Goal: Transaction & Acquisition: Subscribe to service/newsletter

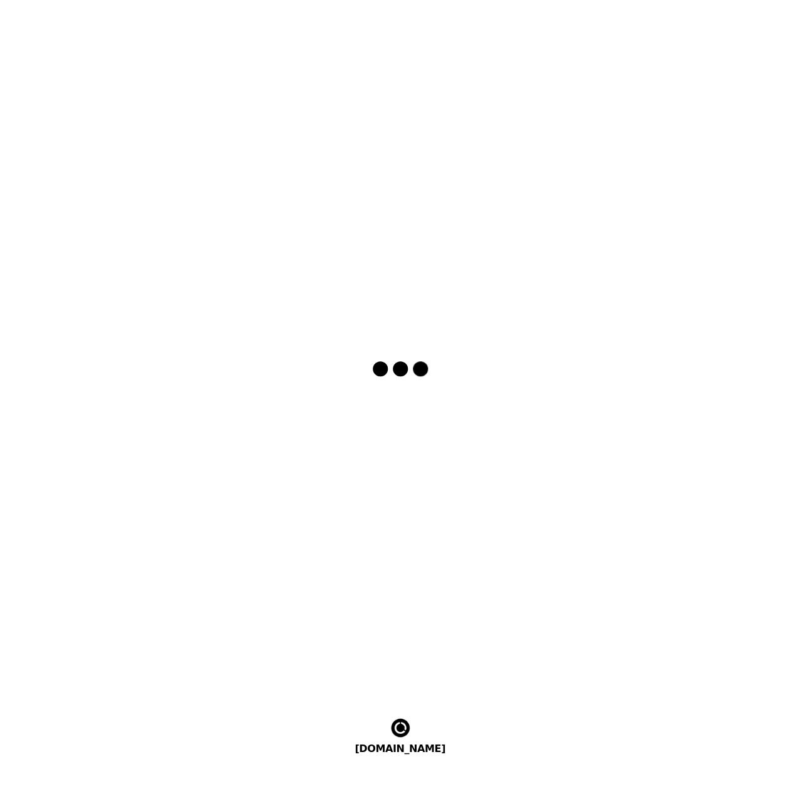
select select "en"
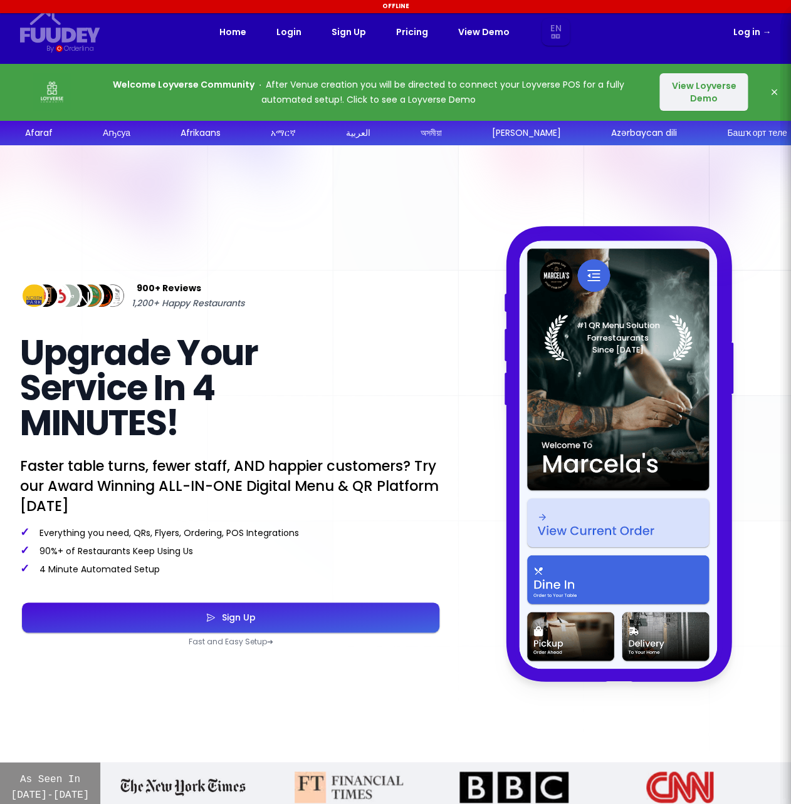
select select "en"
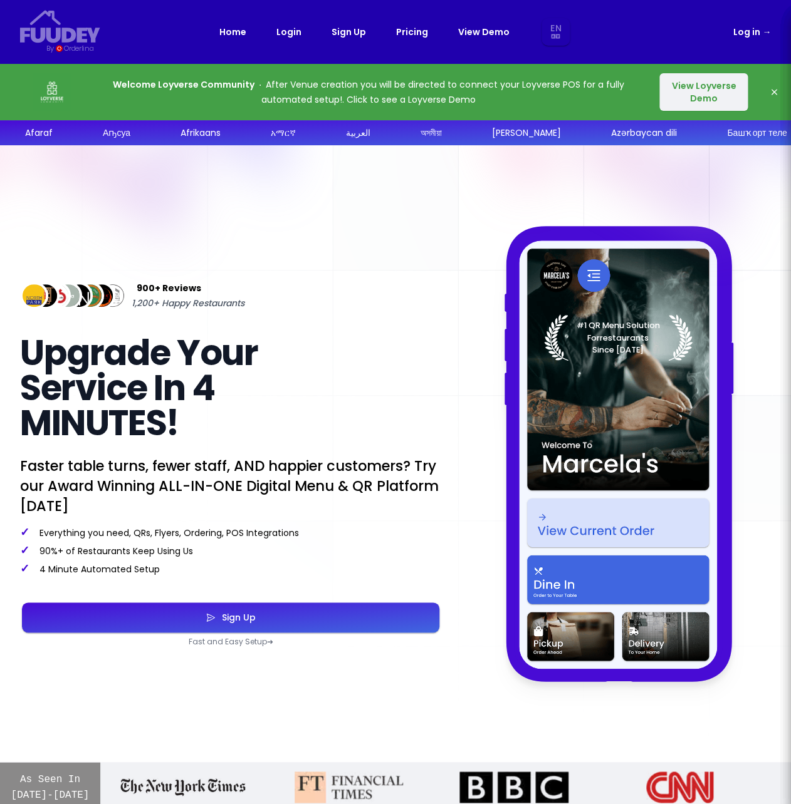
click at [411, 34] on link "Pricing" at bounding box center [412, 31] width 32 height 15
select select "en"
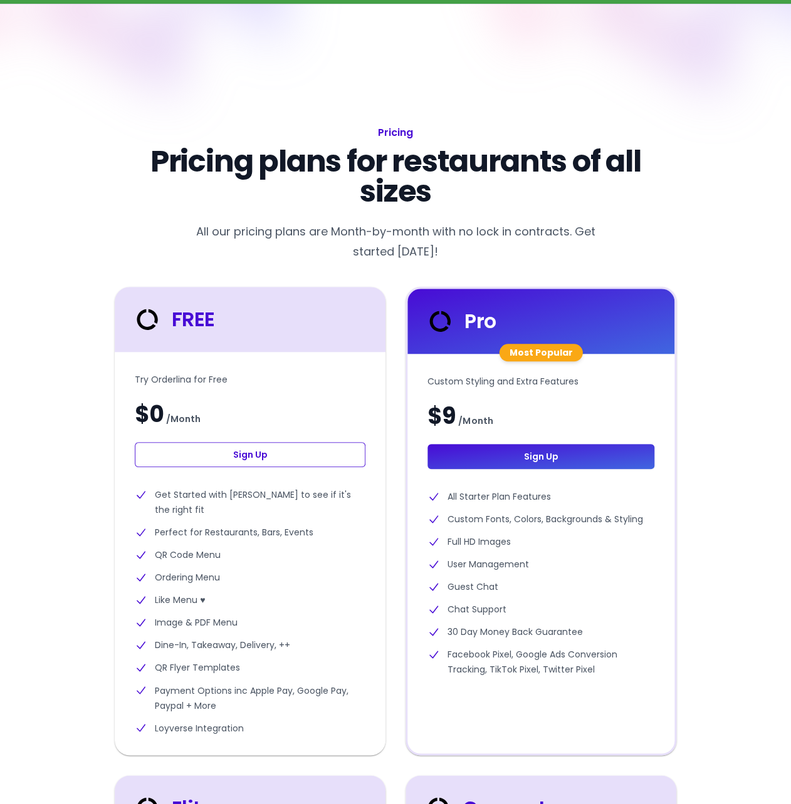
scroll to position [120, 0]
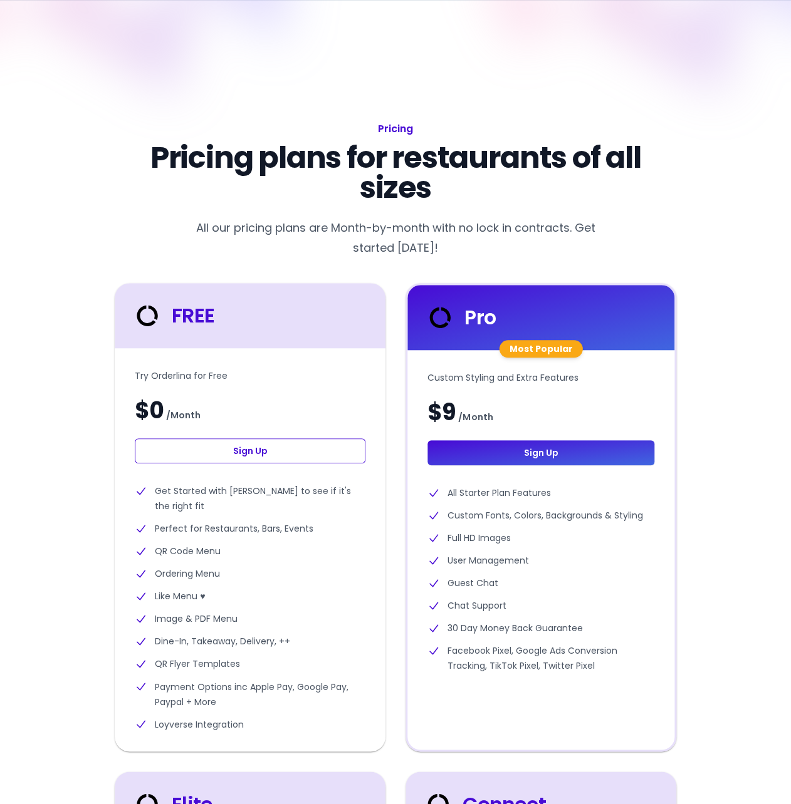
select select "en"
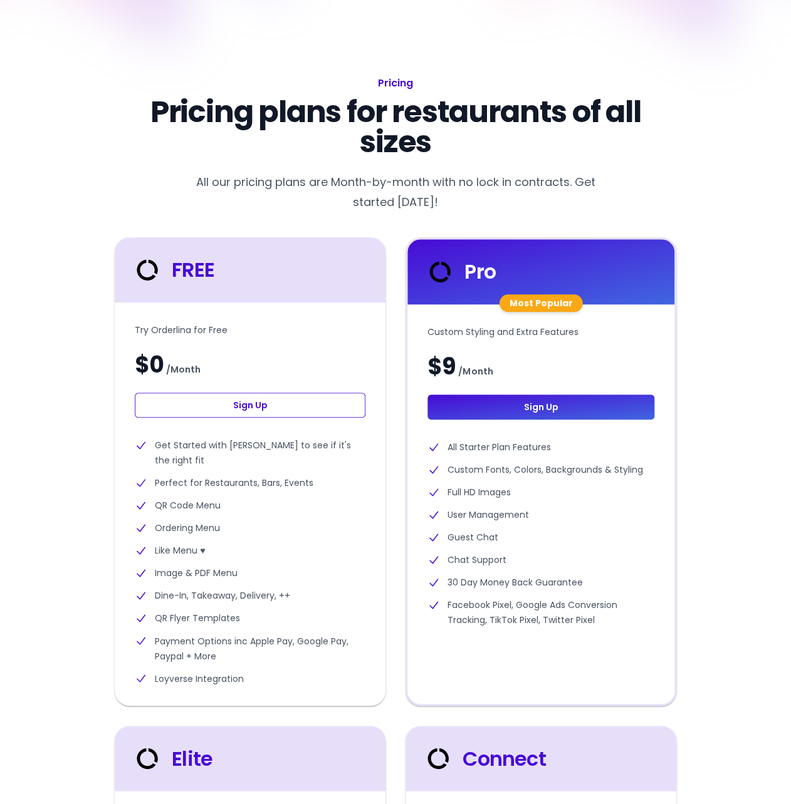
scroll to position [200, 0]
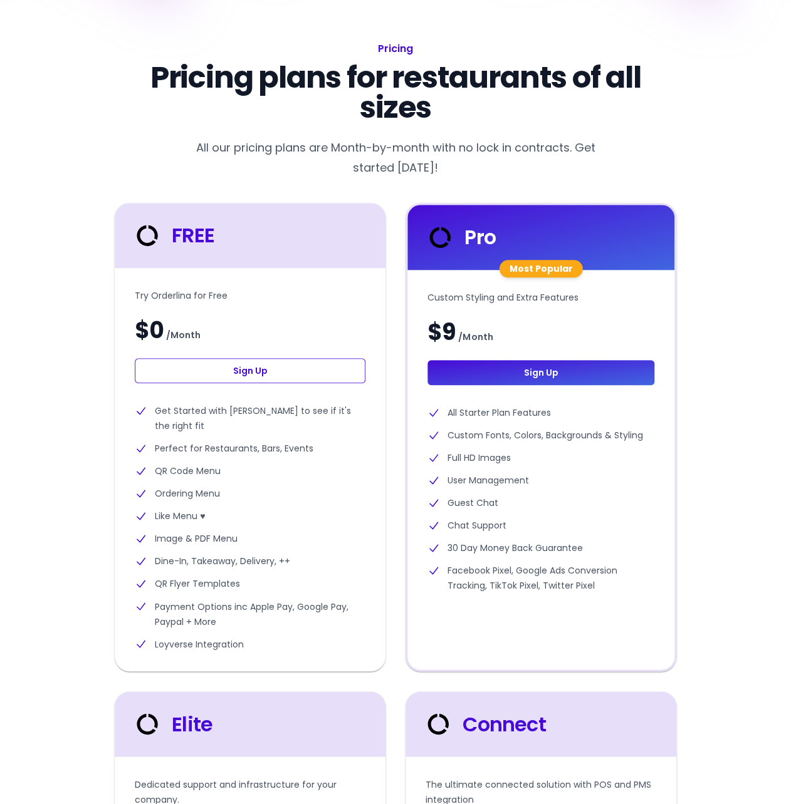
click at [219, 586] on li "QR Flyer Templates" at bounding box center [250, 583] width 231 height 15
click at [197, 539] on li "Image & PDF Menu" at bounding box center [250, 538] width 231 height 15
click at [198, 517] on li "Like Menu ♥" at bounding box center [250, 516] width 231 height 15
click at [192, 487] on li "Ordering Menu" at bounding box center [250, 493] width 231 height 15
click at [204, 470] on li "QR Code Menu" at bounding box center [250, 471] width 231 height 15
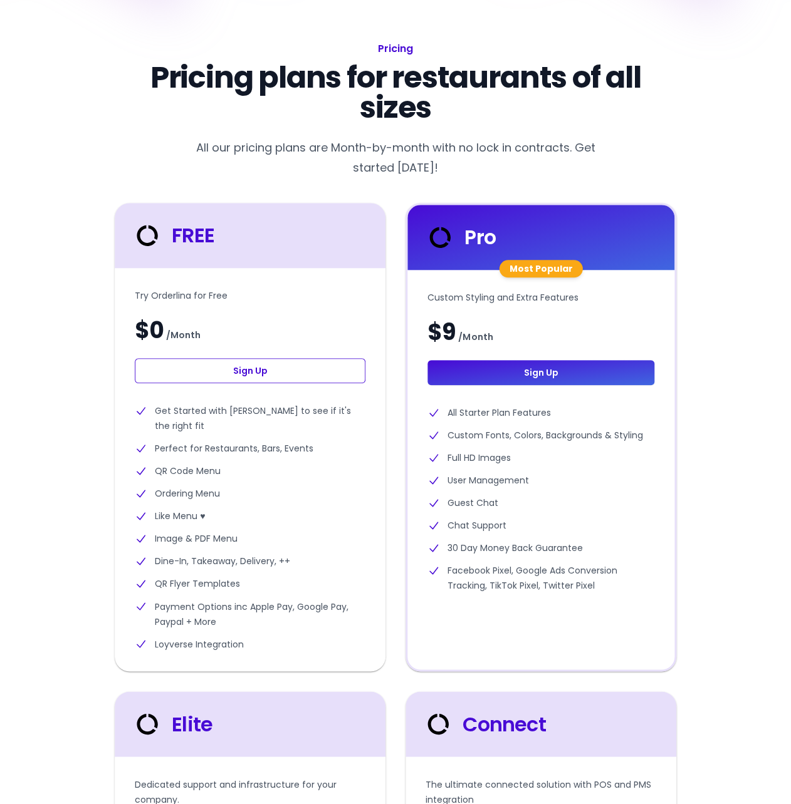
click at [224, 448] on li "Perfect for Restaurants, Bars, Events" at bounding box center [250, 448] width 231 height 15
click at [248, 415] on li "Get Started with [PERSON_NAME] to see if it's the right fit" at bounding box center [250, 418] width 231 height 30
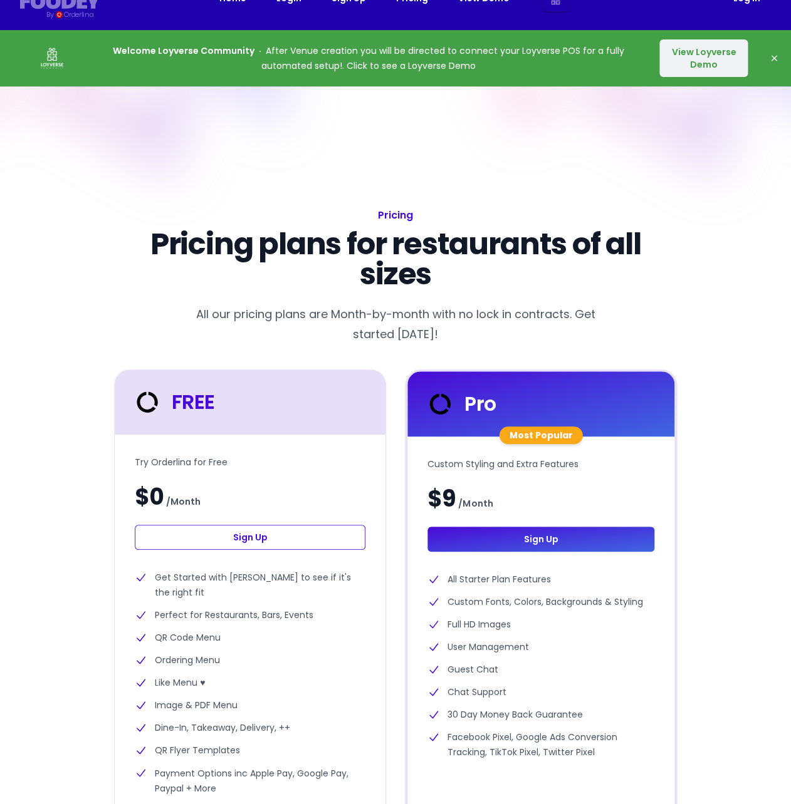
scroll to position [0, 0]
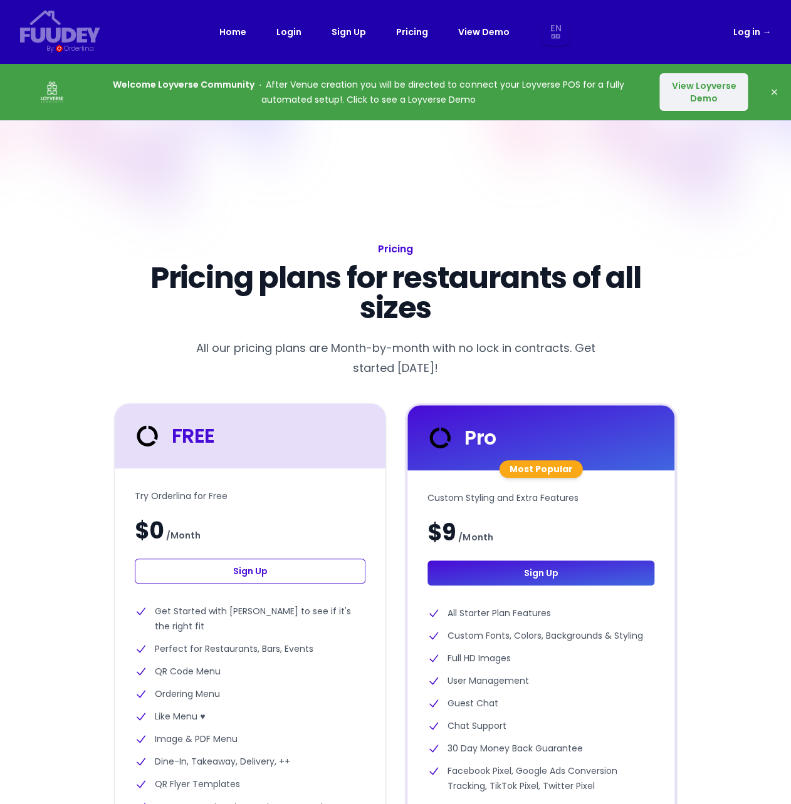
select select "en"
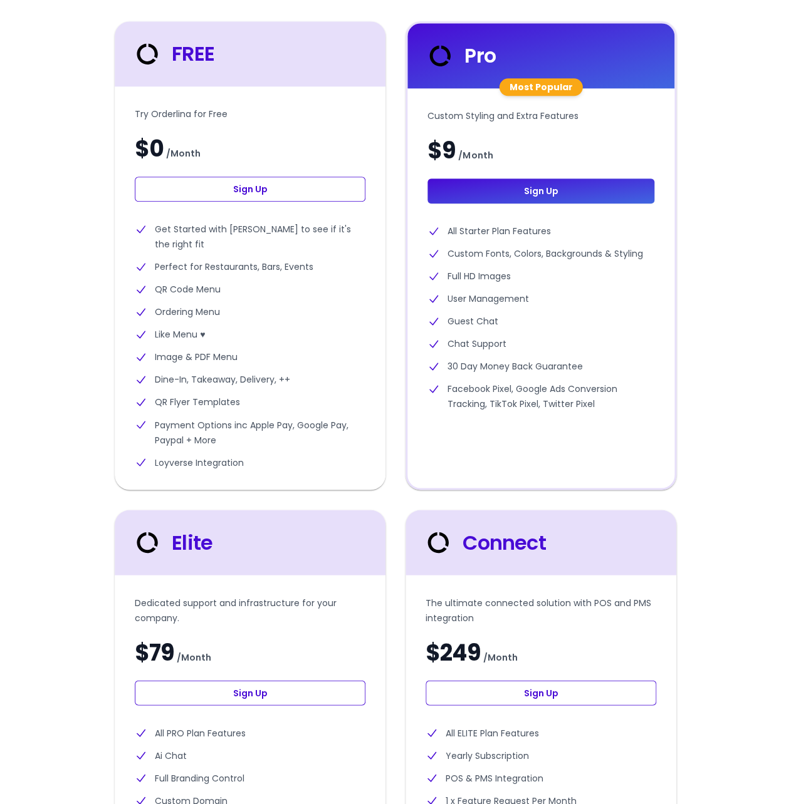
scroll to position [291, 0]
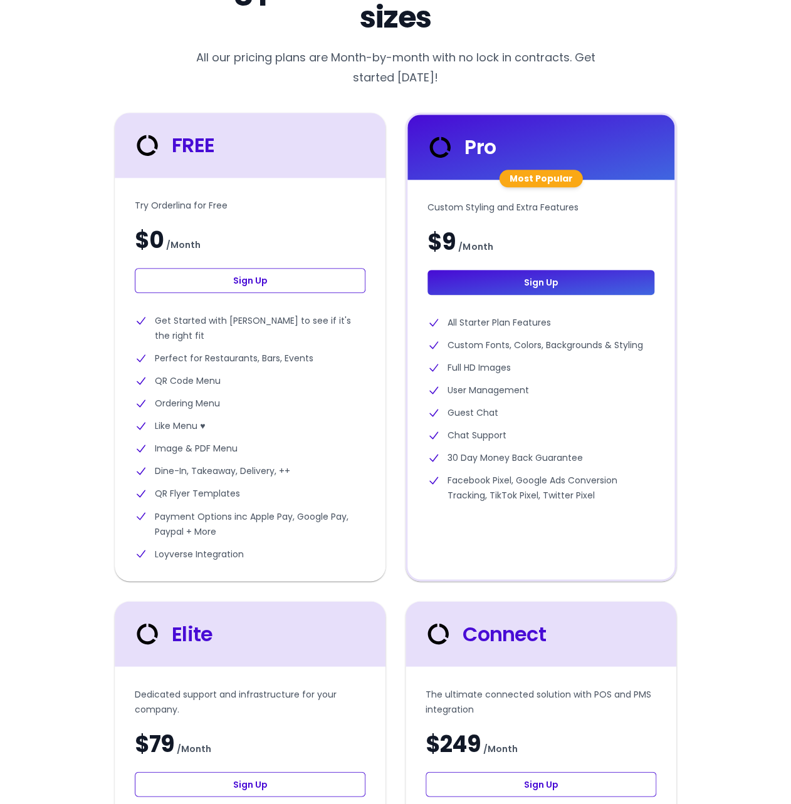
click at [272, 283] on link "Sign Up" at bounding box center [250, 280] width 231 height 25
select select "en"
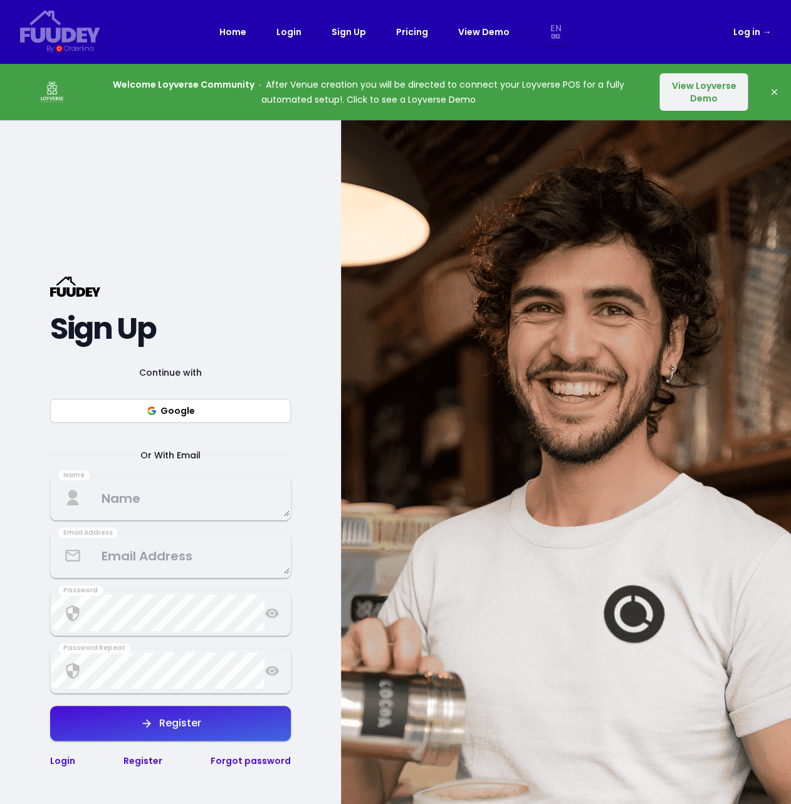
select select "en"
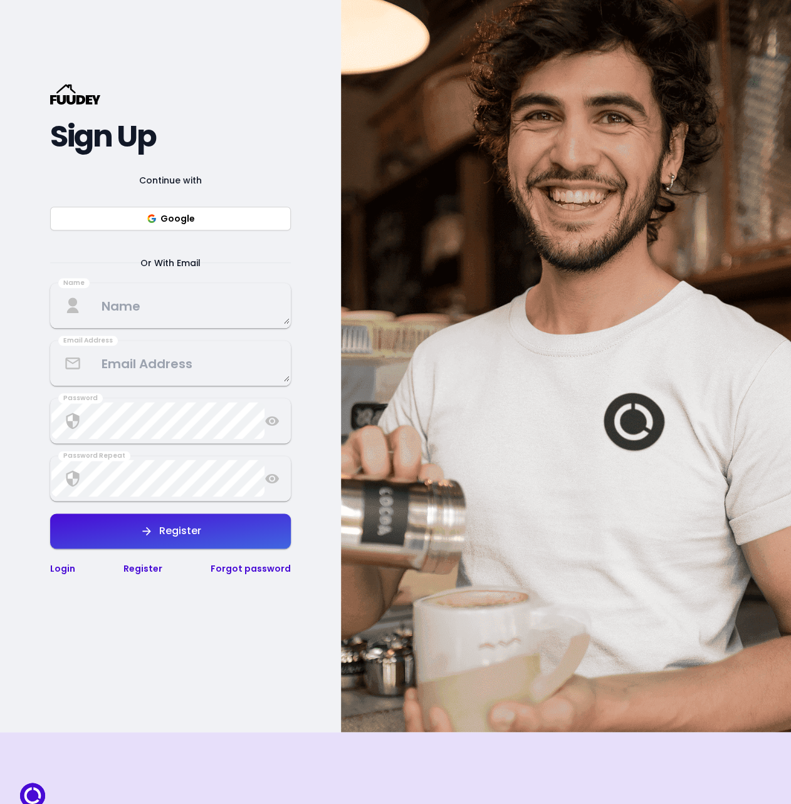
scroll to position [221, 0]
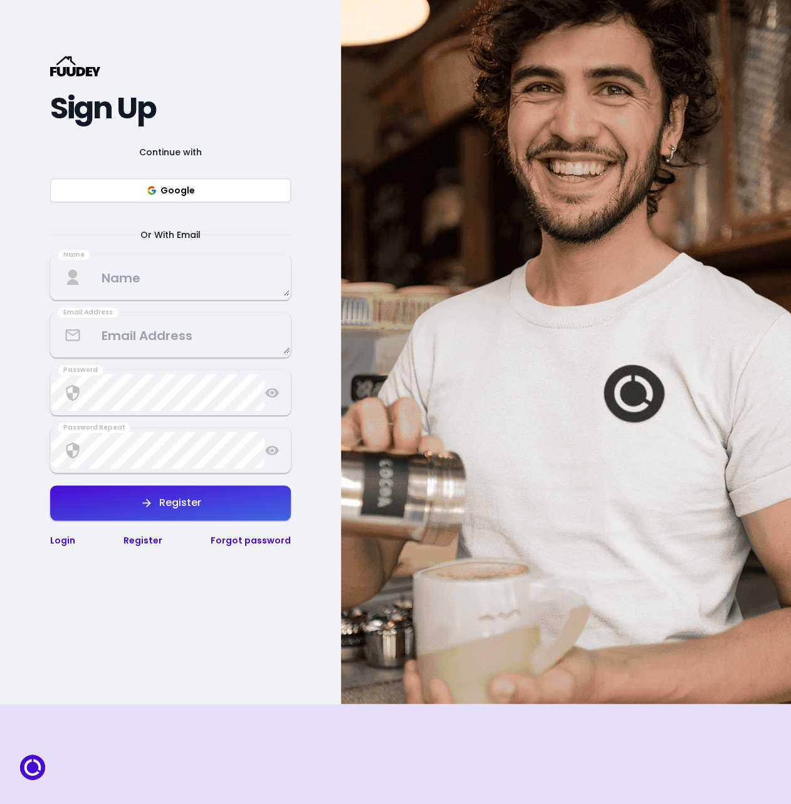
scroll to position [2666, 0]
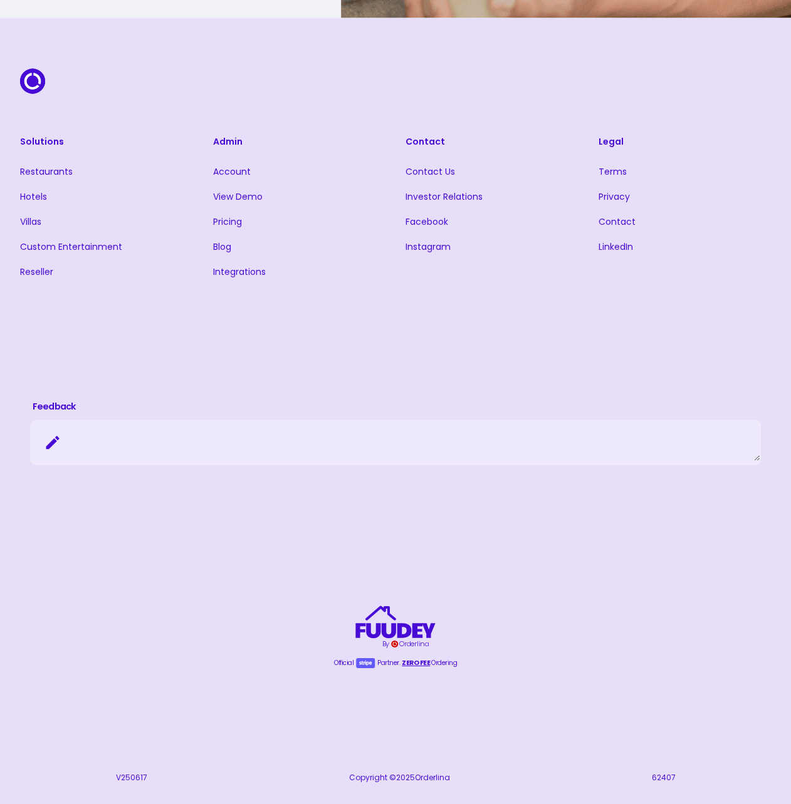
select select "en"
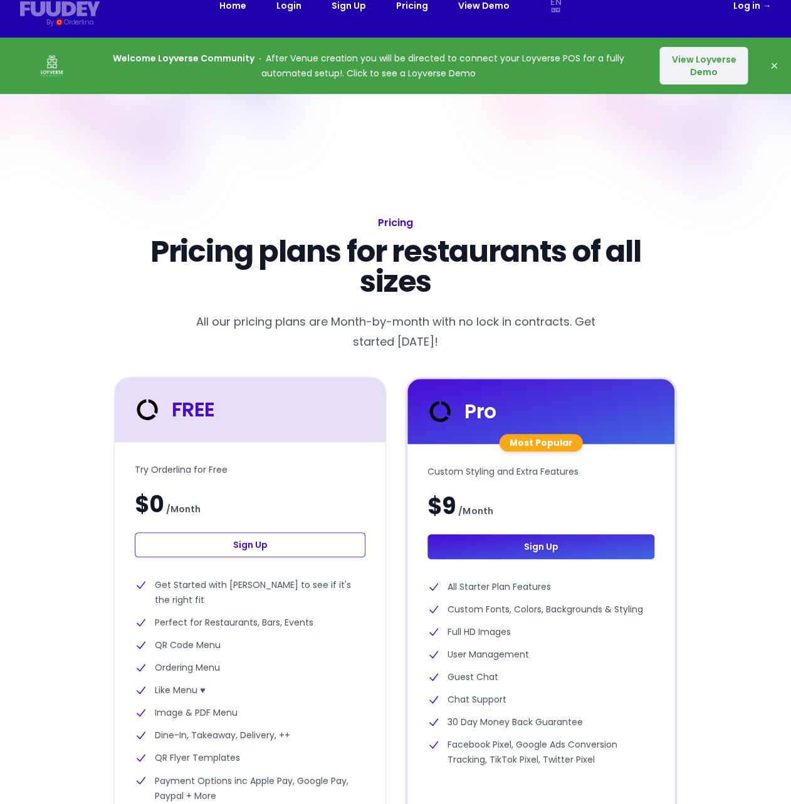
scroll to position [0, 0]
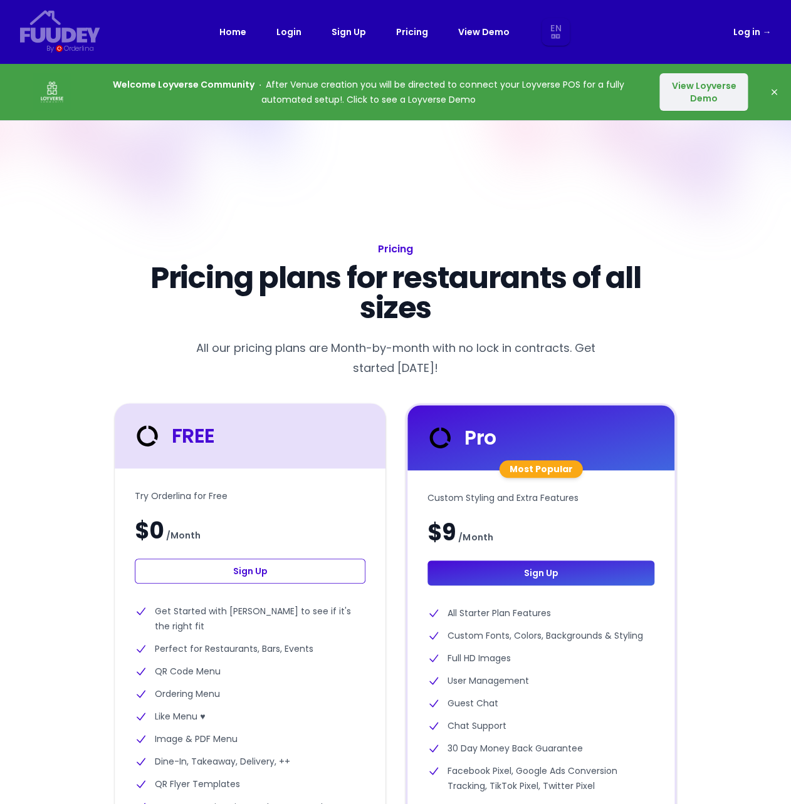
select select "en"
